Goal: Task Accomplishment & Management: Complete application form

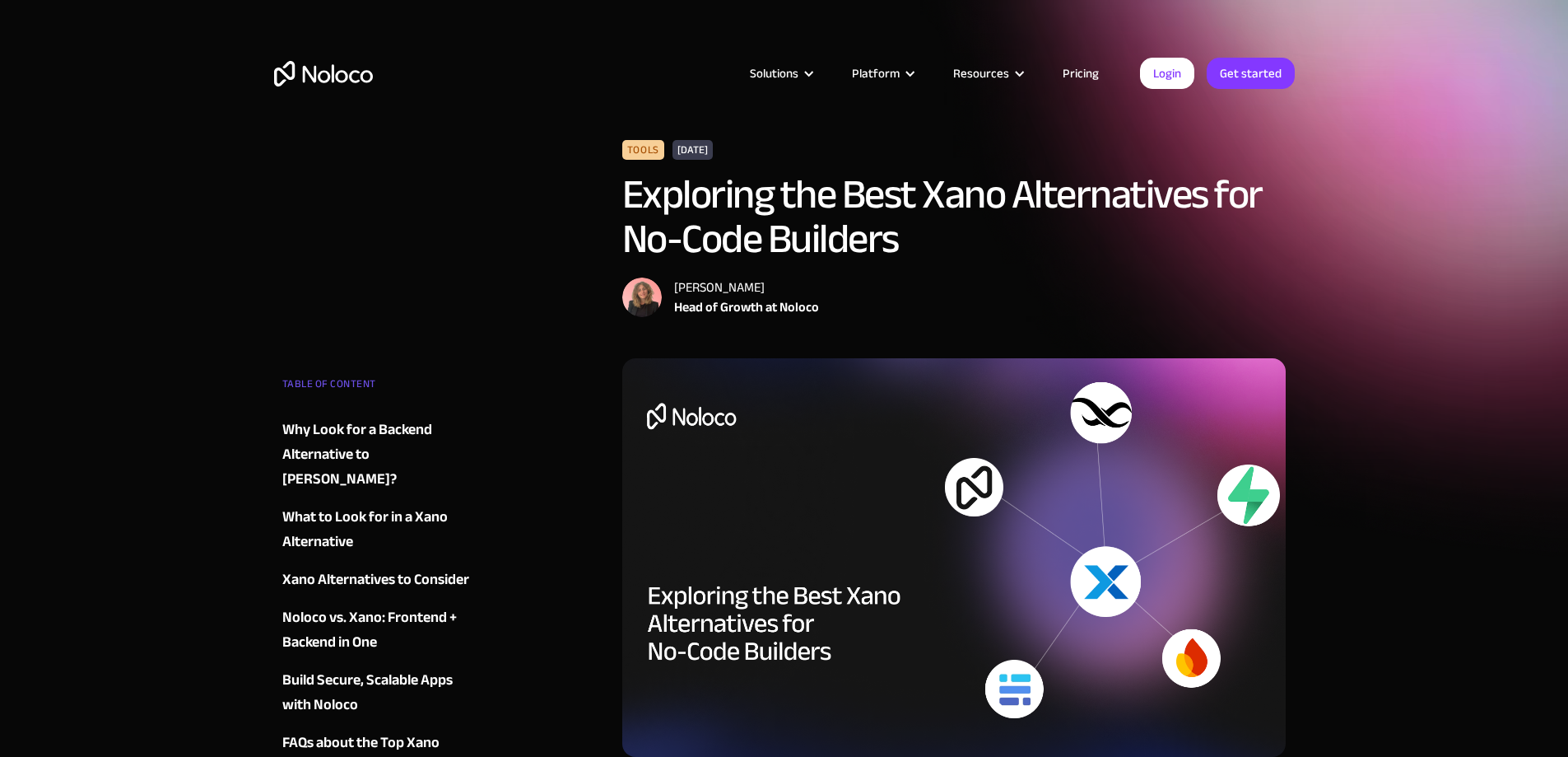
click at [1087, 69] on link "Pricing" at bounding box center [1080, 73] width 77 height 21
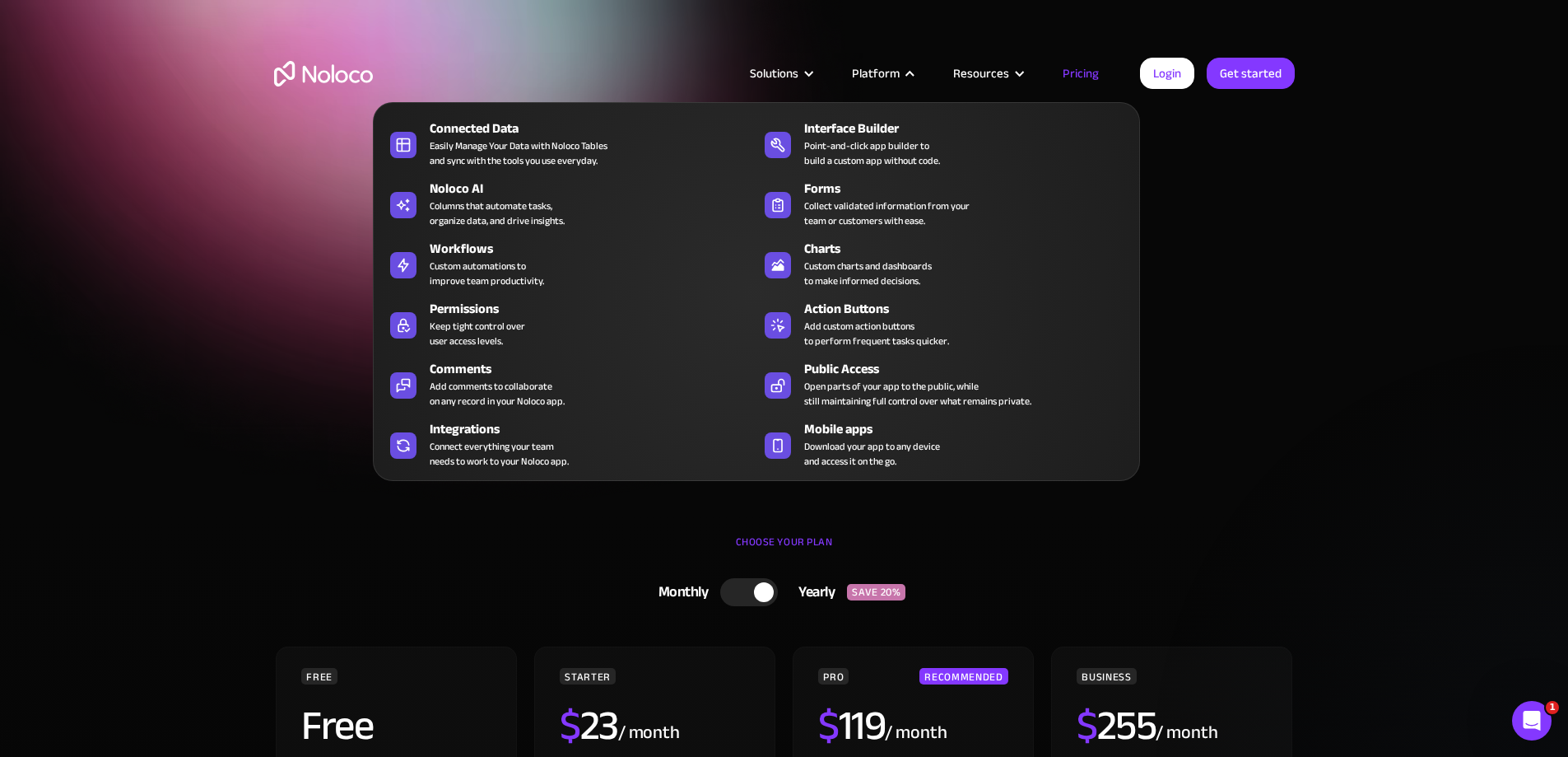
click at [860, 68] on div "Platform" at bounding box center [875, 73] width 47 height 21
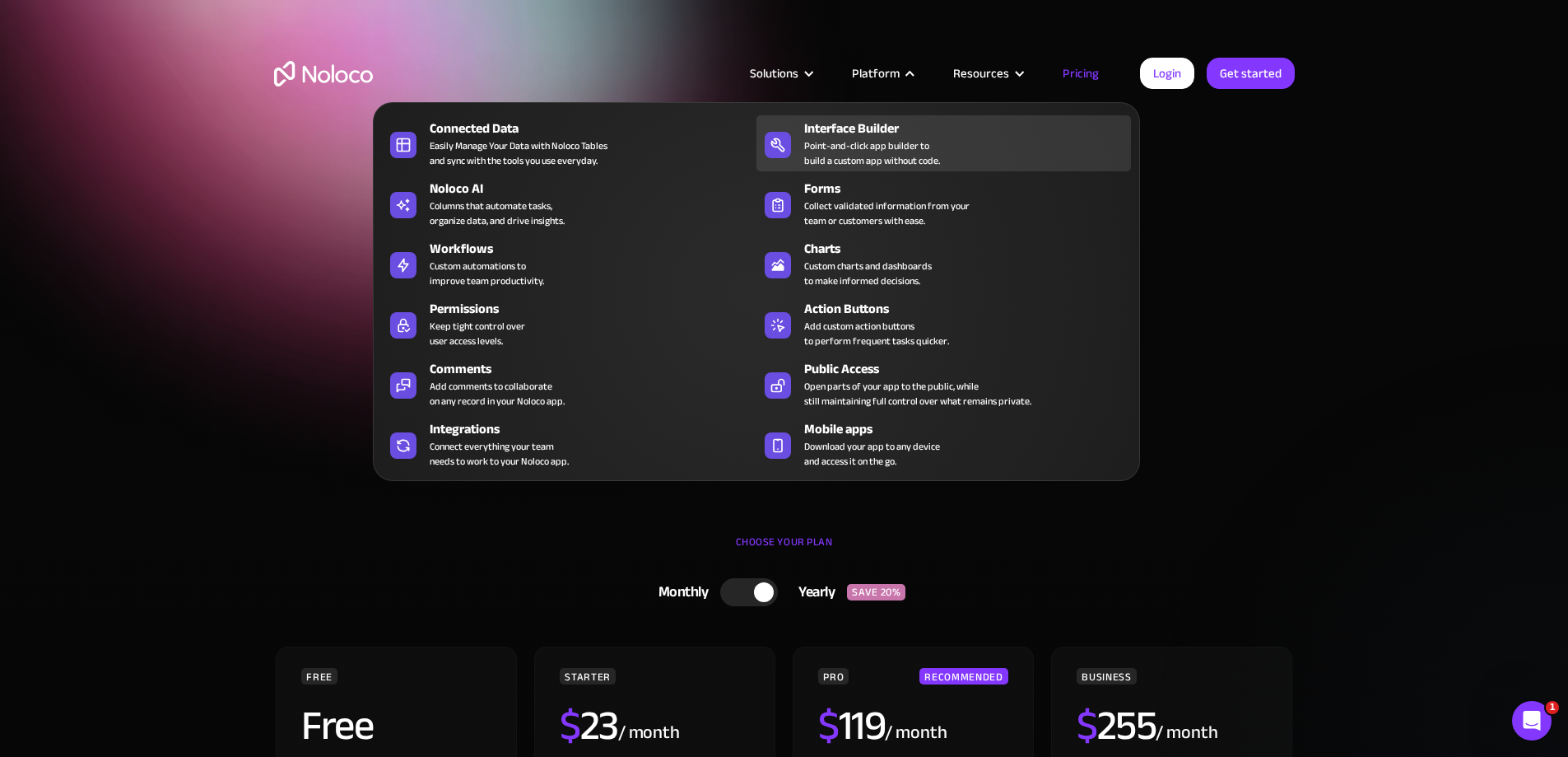
click at [891, 139] on div "Interface Builder" at bounding box center [971, 128] width 334 height 20
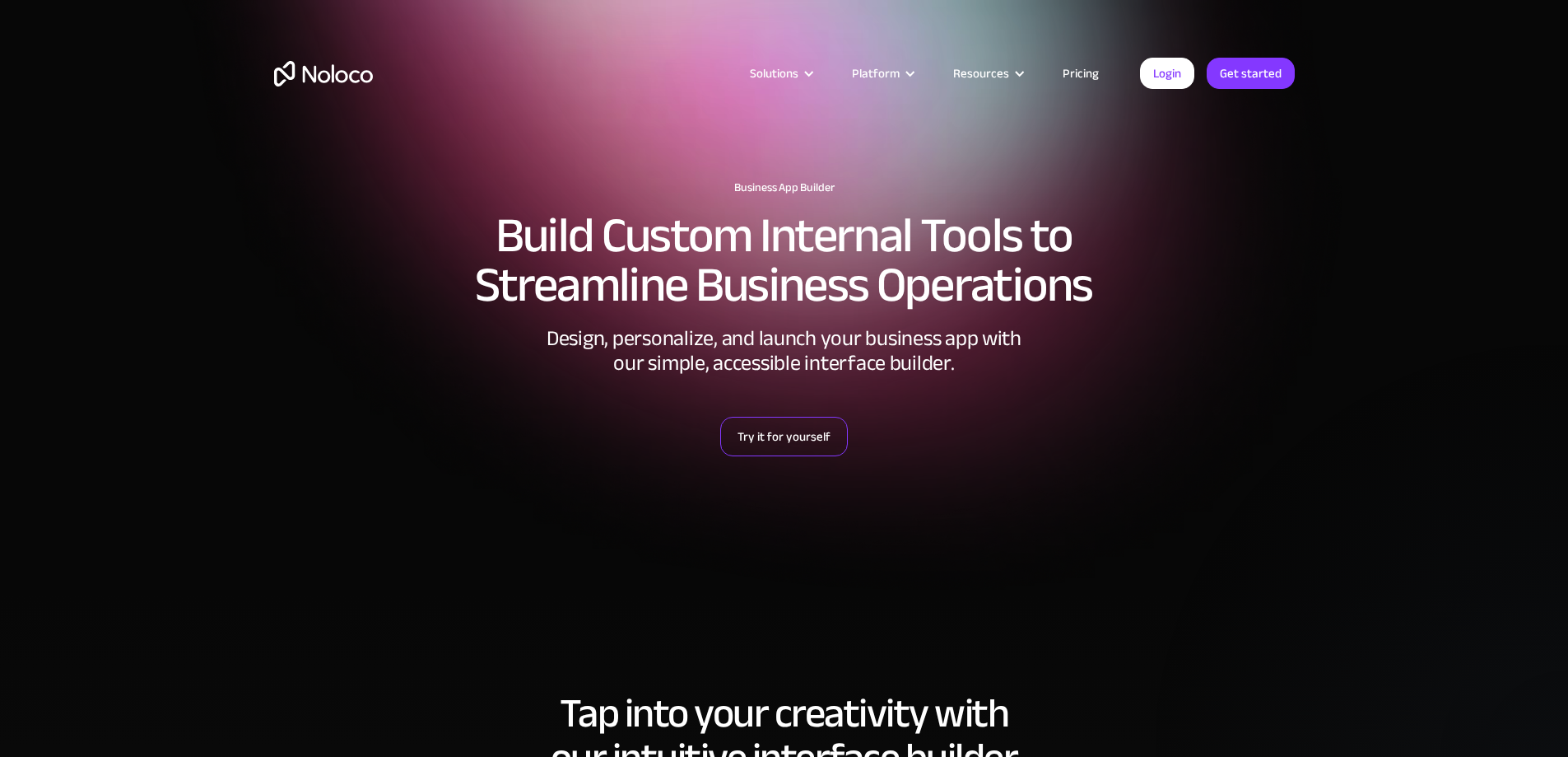
click at [762, 425] on link "Try it for yourself" at bounding box center [784, 437] width 127 height 39
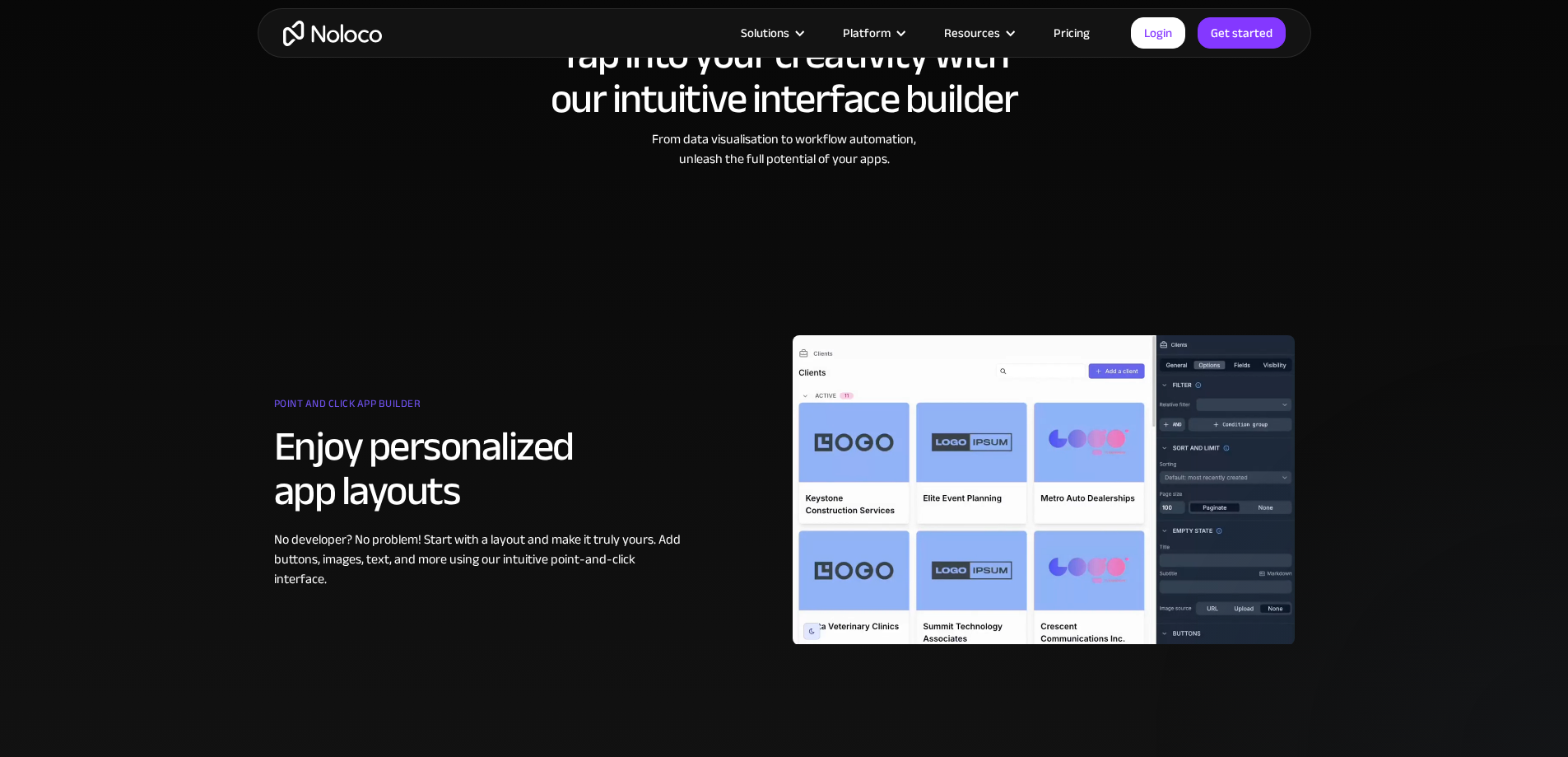
scroll to position [741, 0]
